Goal: Task Accomplishment & Management: Use online tool/utility

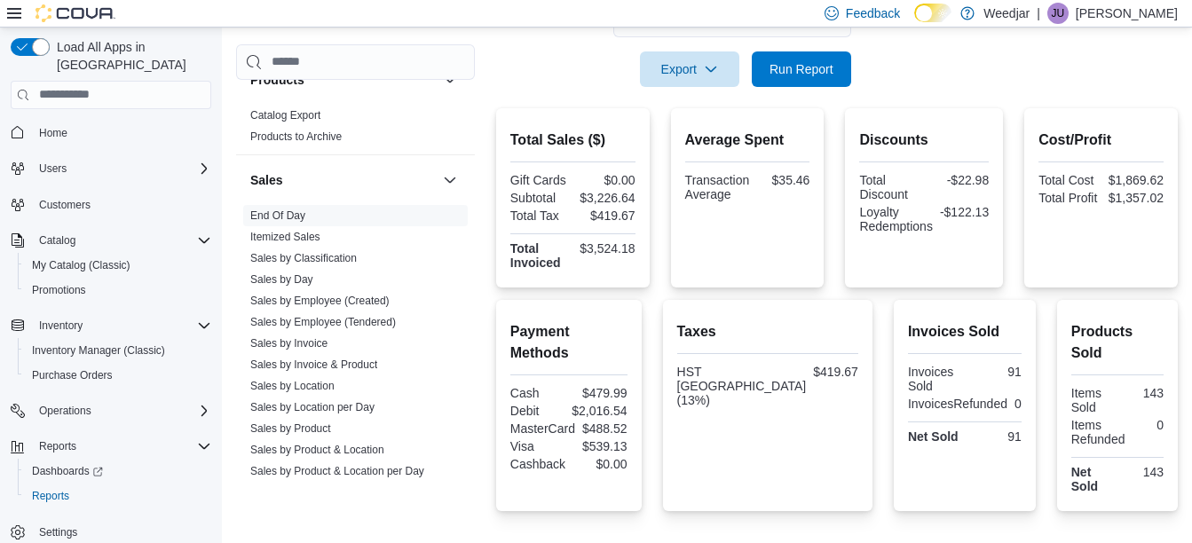
scroll to position [261, 0]
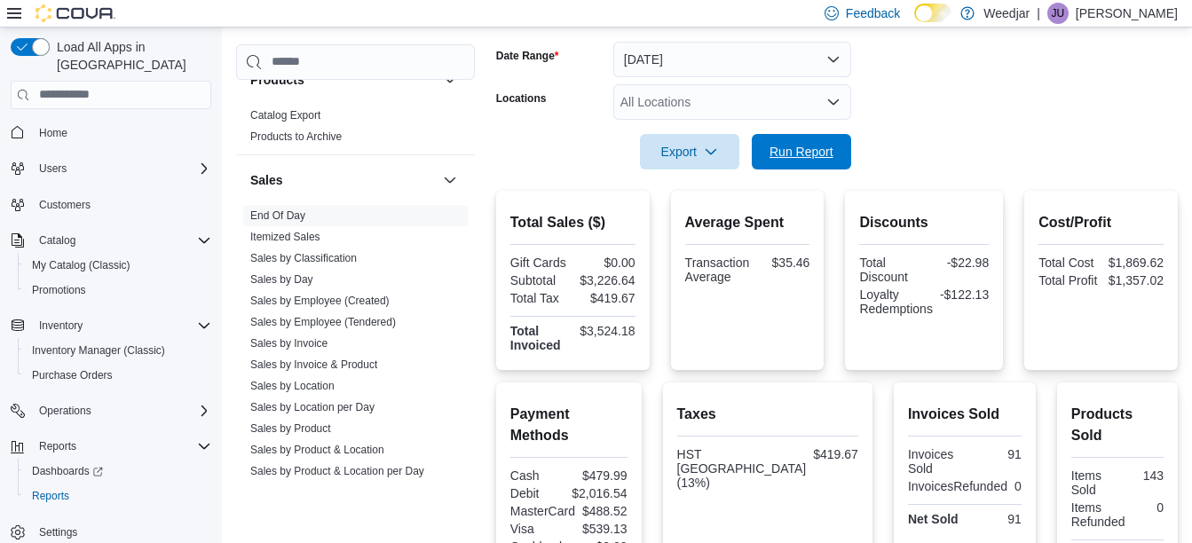
drag, startPoint x: 784, startPoint y: 158, endPoint x: 1188, endPoint y: 144, distance: 404.2
click at [784, 156] on span "Run Report" at bounding box center [802, 152] width 64 height 18
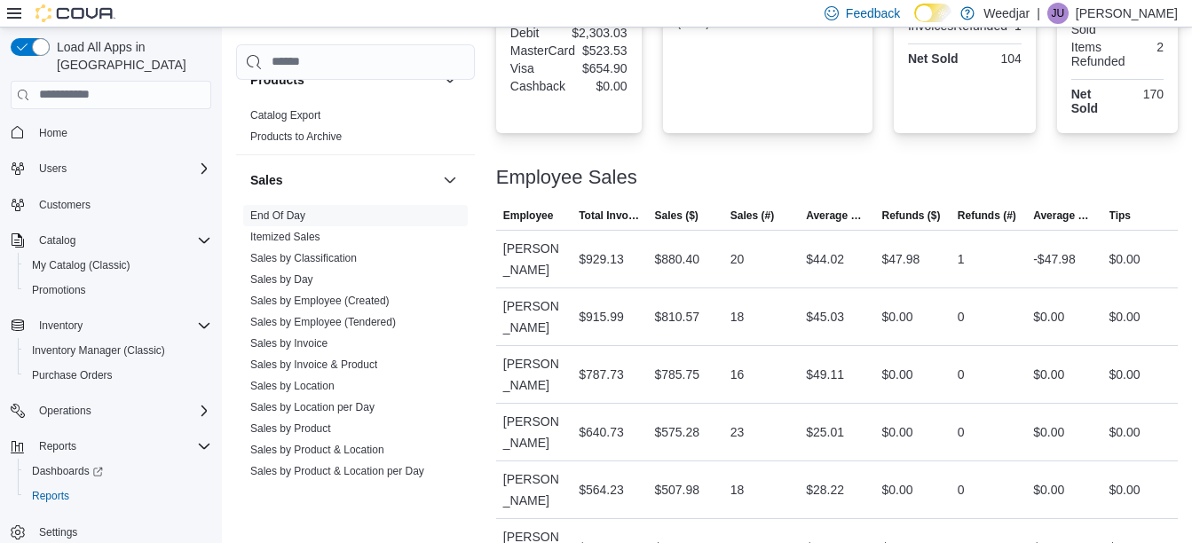
scroll to position [763, 0]
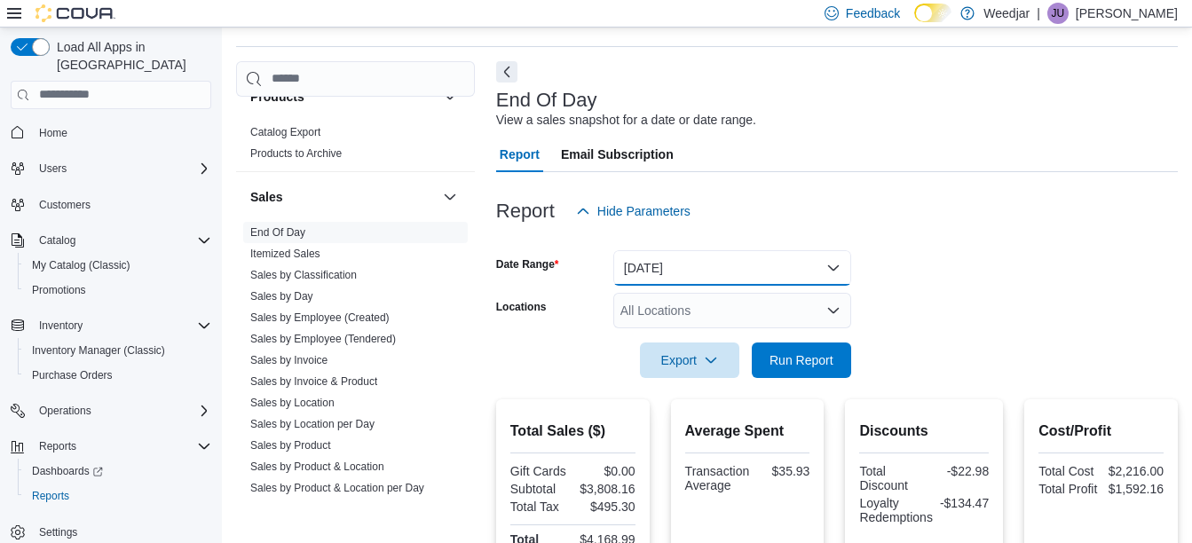
click at [814, 261] on button "[DATE]" at bounding box center [732, 268] width 238 height 36
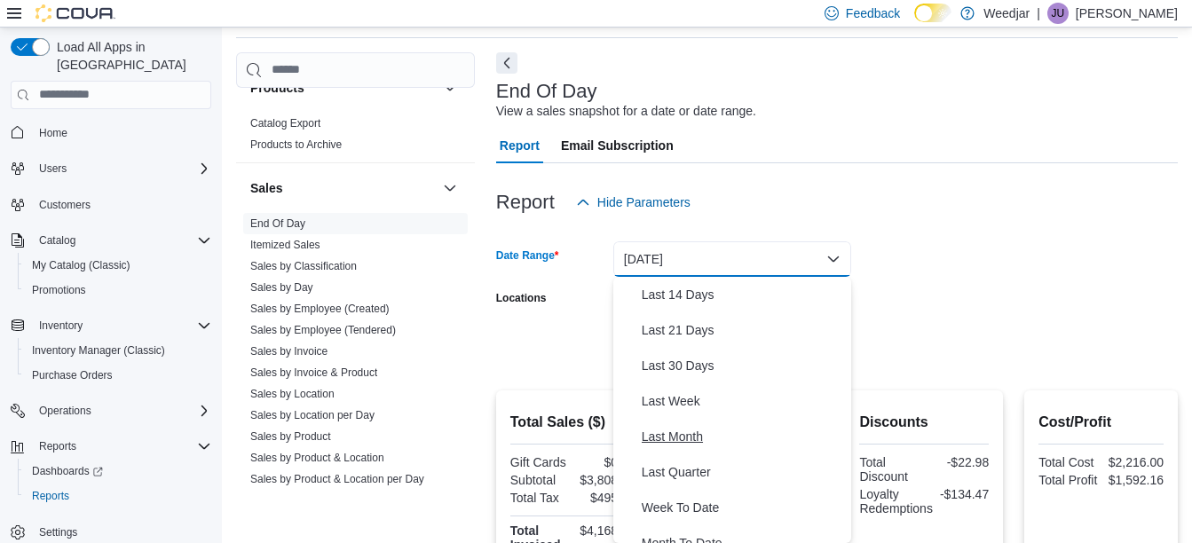
scroll to position [266, 0]
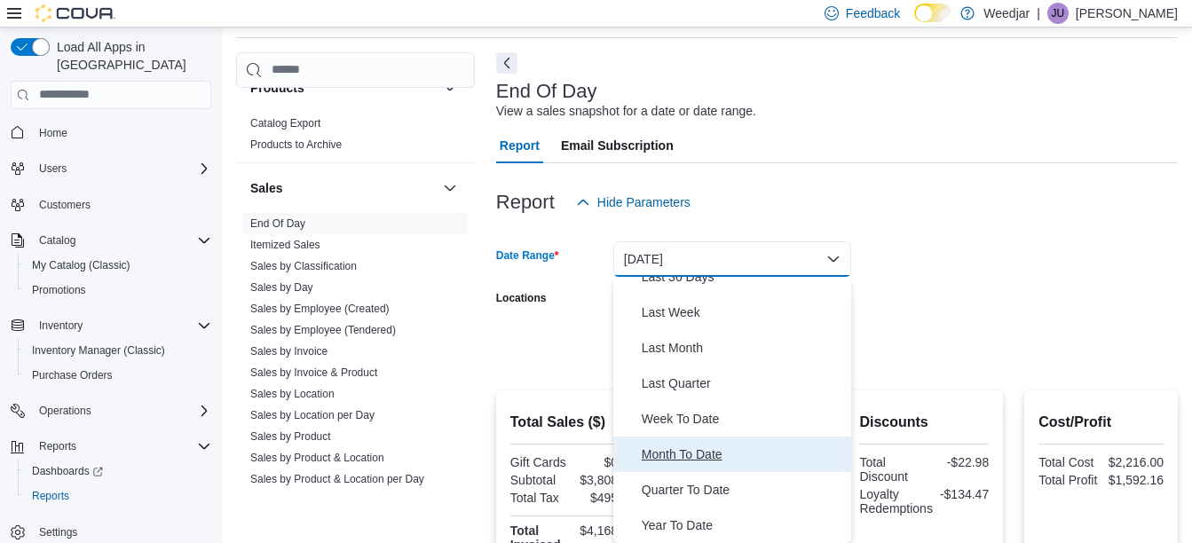
click at [721, 450] on span "Month To Date" at bounding box center [743, 454] width 202 height 21
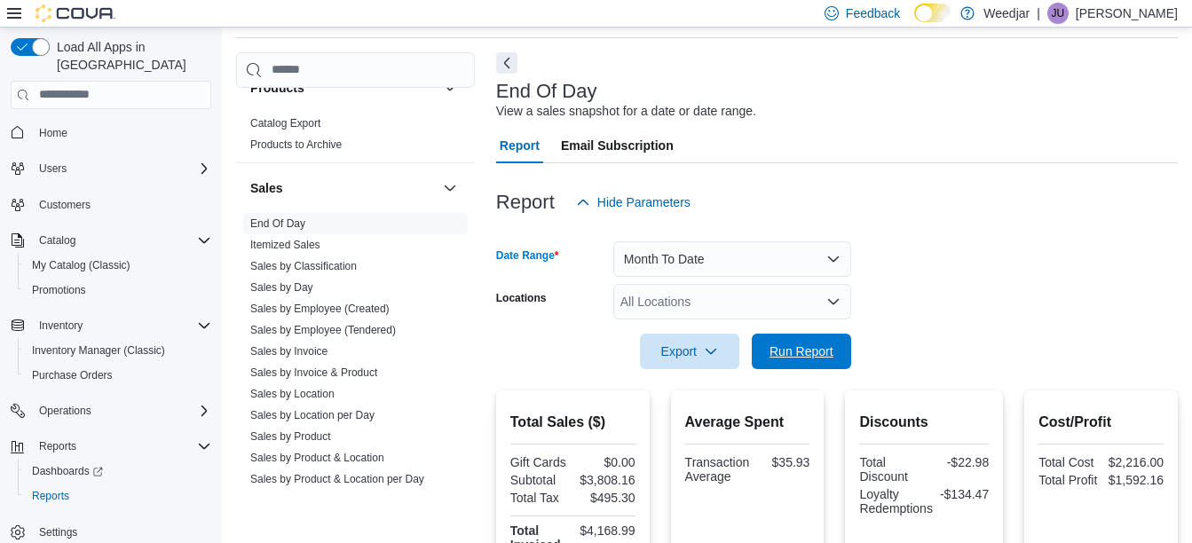
click at [788, 353] on span "Run Report" at bounding box center [802, 352] width 64 height 18
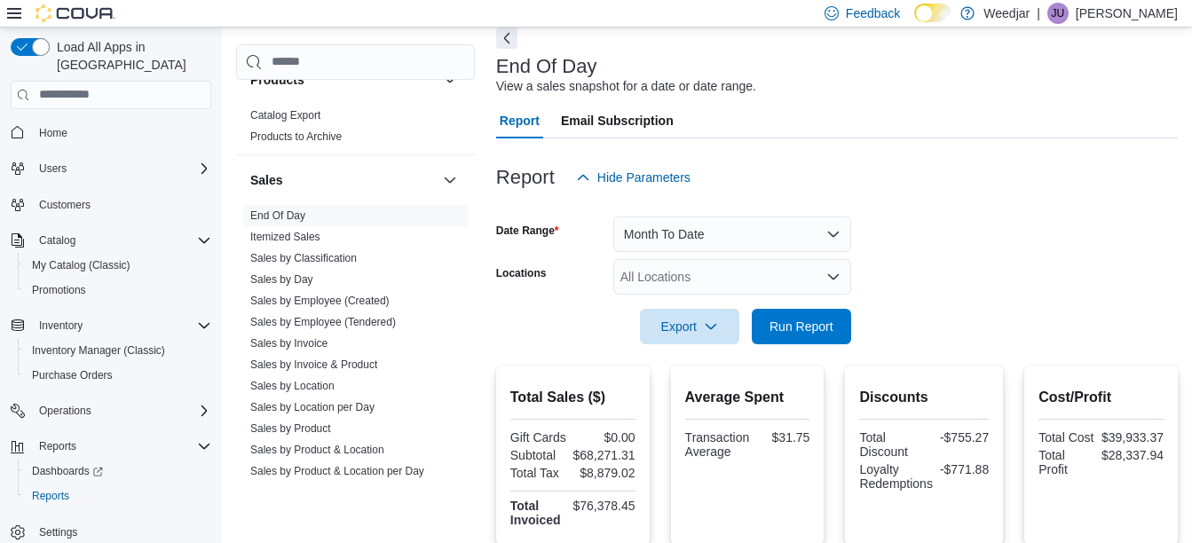
scroll to position [84, 0]
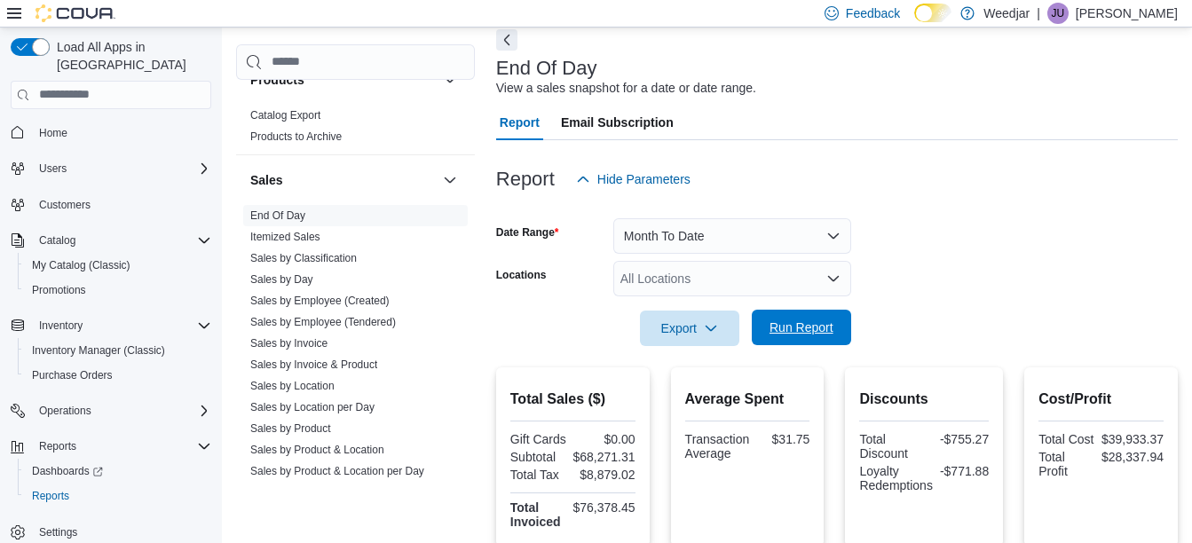
click at [830, 339] on span "Run Report" at bounding box center [802, 328] width 78 height 36
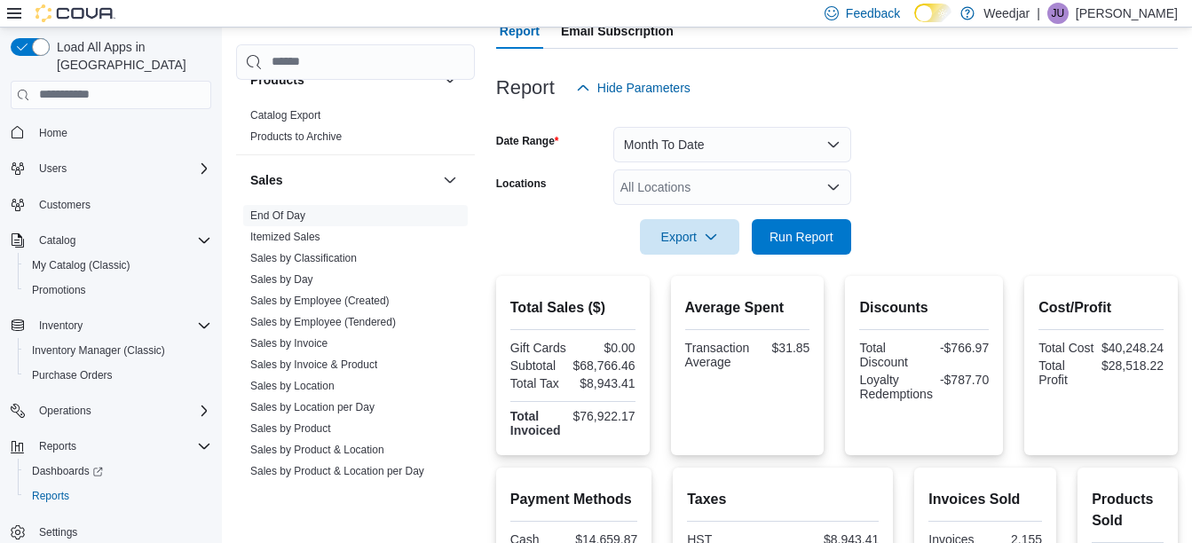
scroll to position [173, 0]
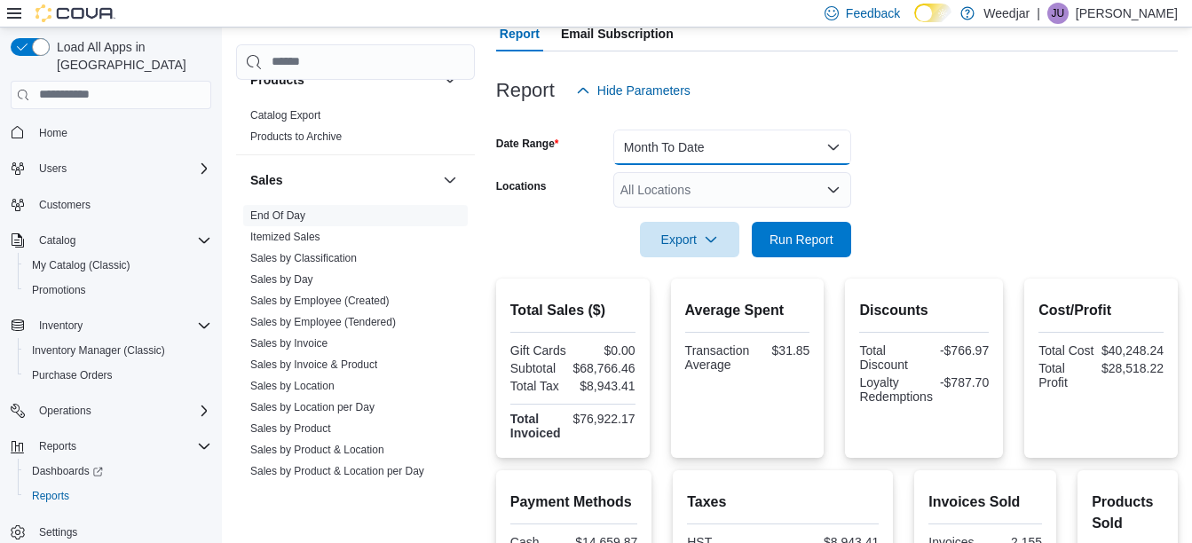
click at [716, 154] on button "Month To Date" at bounding box center [732, 148] width 238 height 36
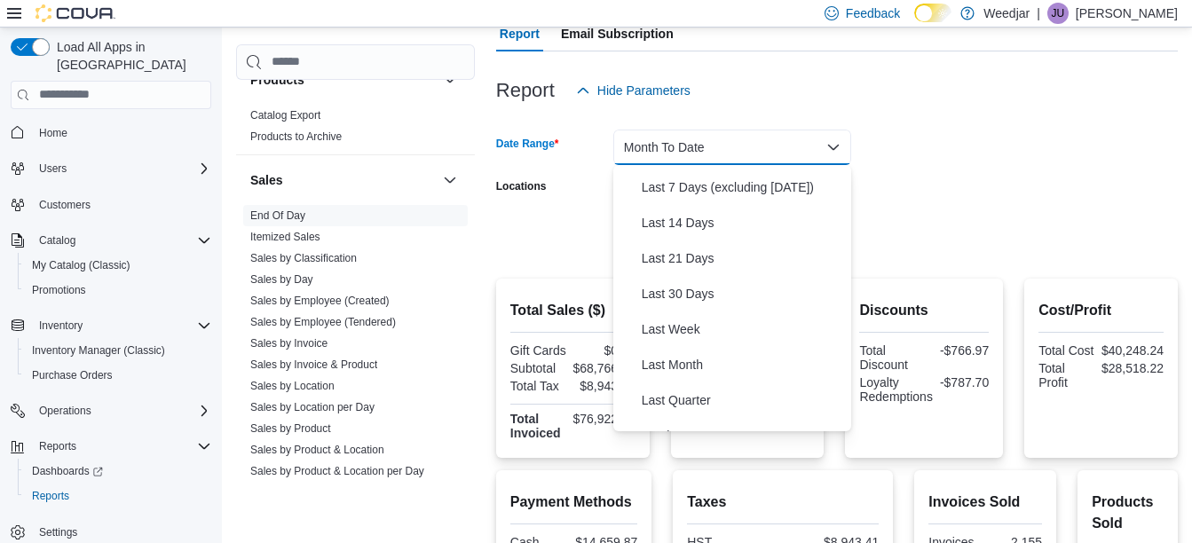
scroll to position [0, 0]
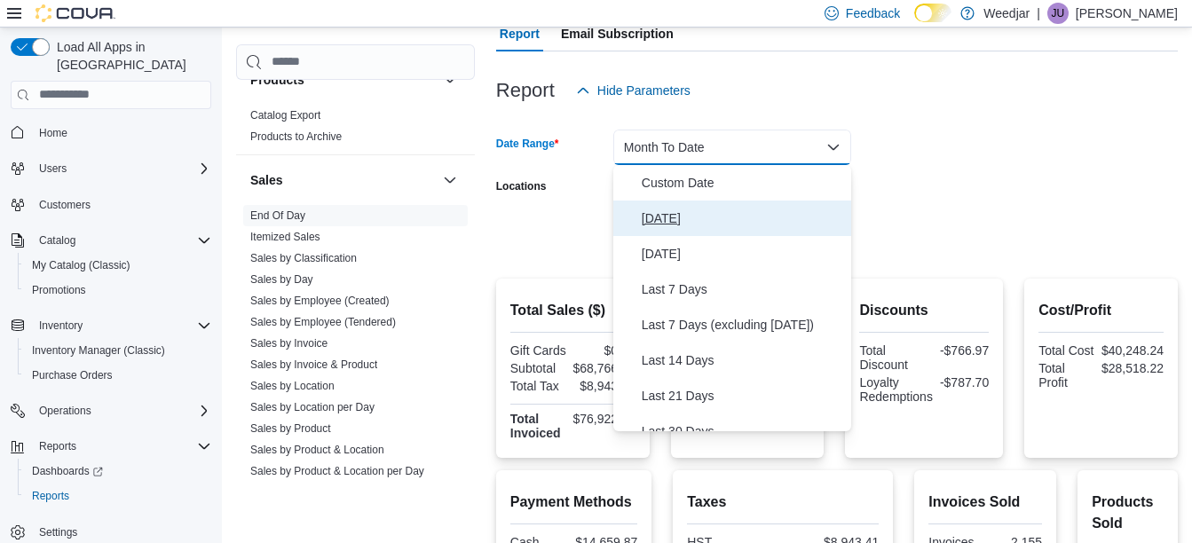
click at [703, 225] on span "[DATE]" at bounding box center [743, 218] width 202 height 21
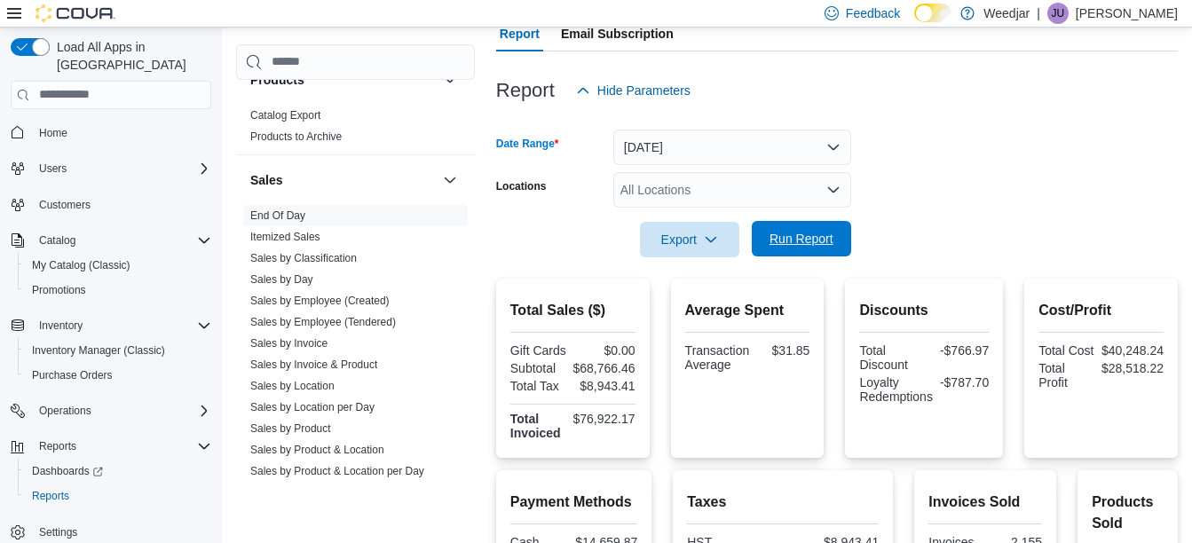
click at [773, 224] on span "Run Report" at bounding box center [802, 239] width 78 height 36
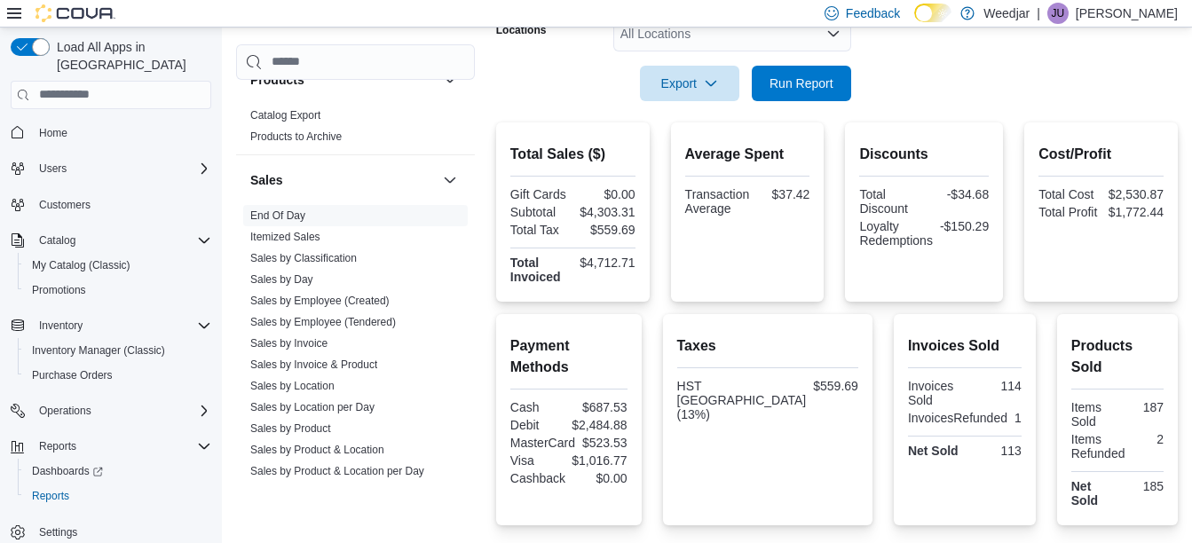
scroll to position [262, 0]
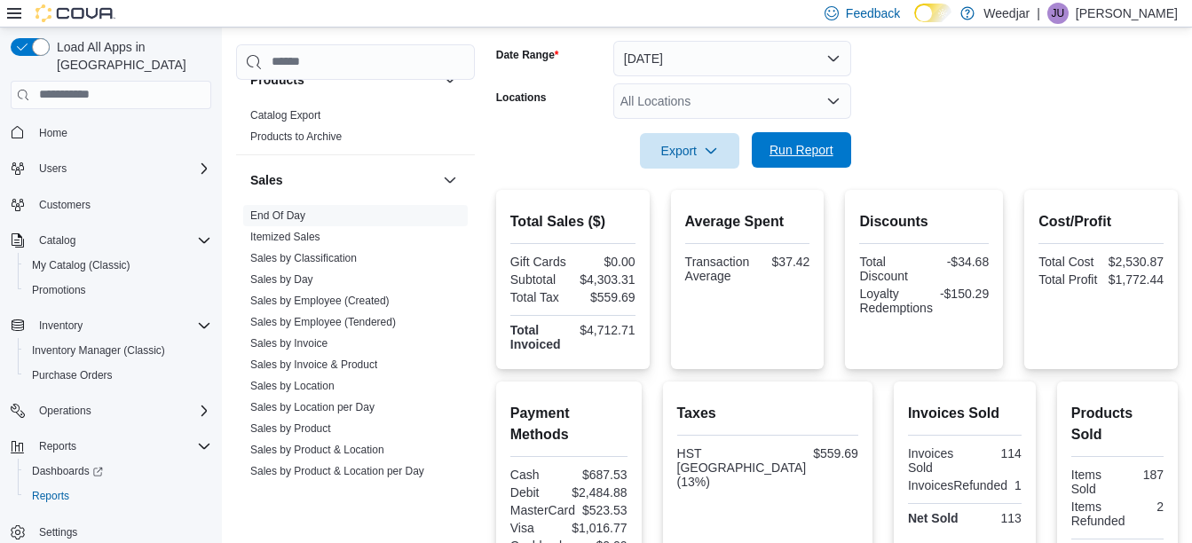
click at [815, 164] on span "Run Report" at bounding box center [802, 150] width 78 height 36
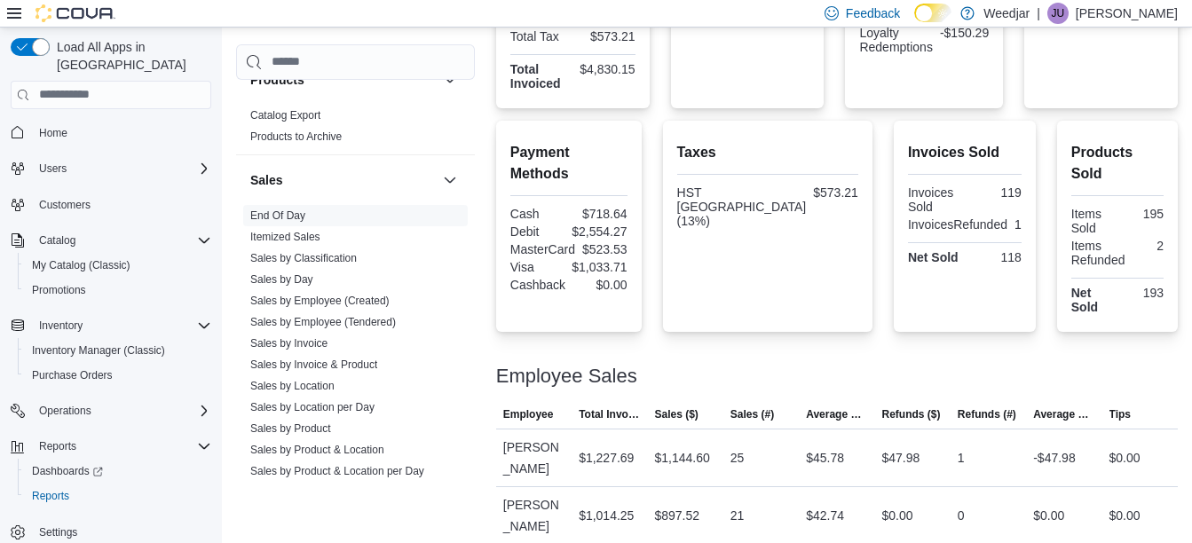
scroll to position [496, 0]
